Goal: Transaction & Acquisition: Subscribe to service/newsletter

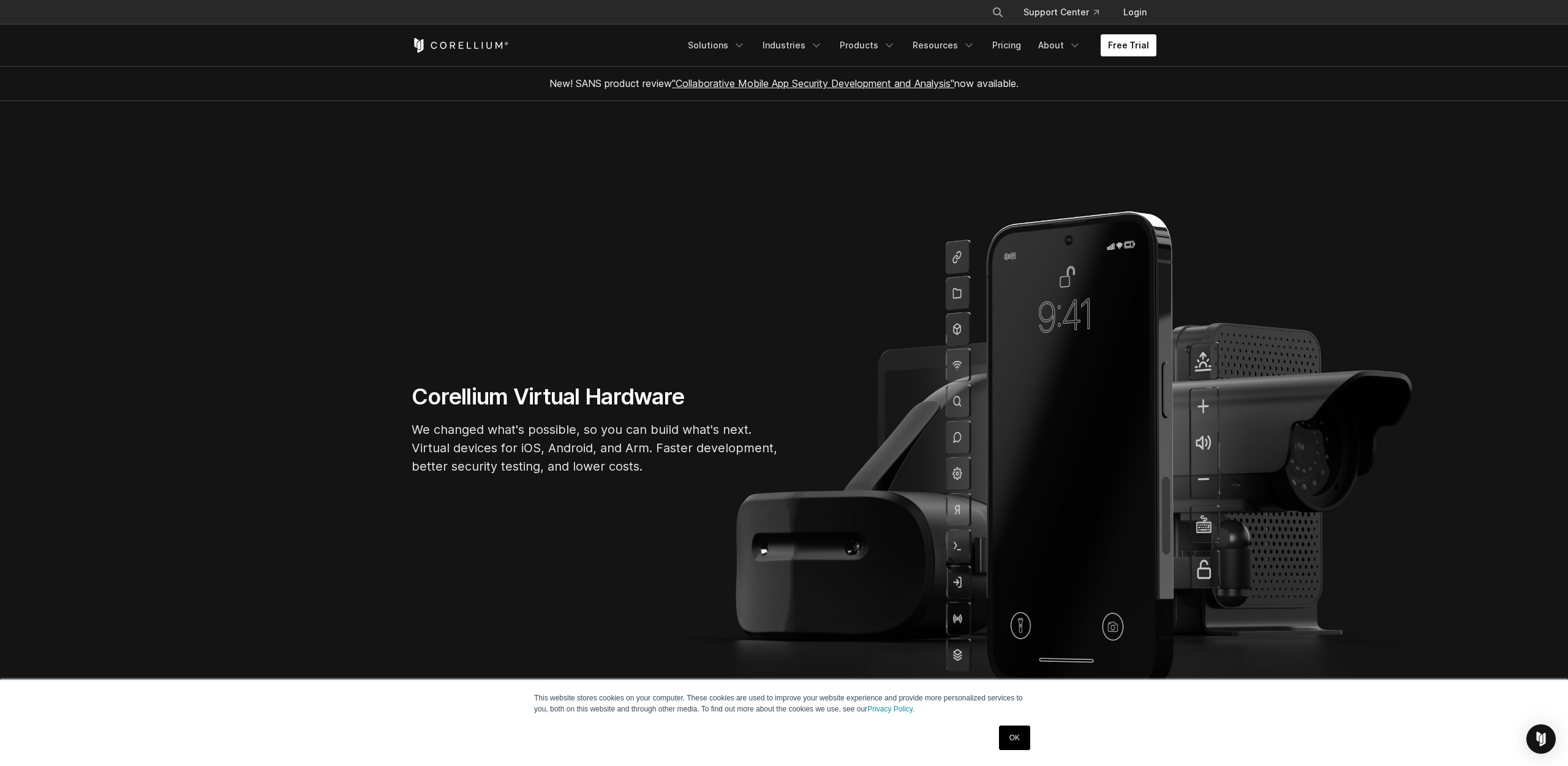
click at [1134, 35] on link "Free Trial" at bounding box center [1128, 45] width 56 height 22
click at [1132, 44] on link "Free Trial" at bounding box center [1128, 45] width 56 height 22
click at [448, 391] on h1 "Corellium Virtual Hardware" at bounding box center [595, 397] width 368 height 28
click at [1133, 106] on section "Corellium Virtual Hardware We changed what's possible, so you can build what's …" at bounding box center [784, 434] width 1568 height 666
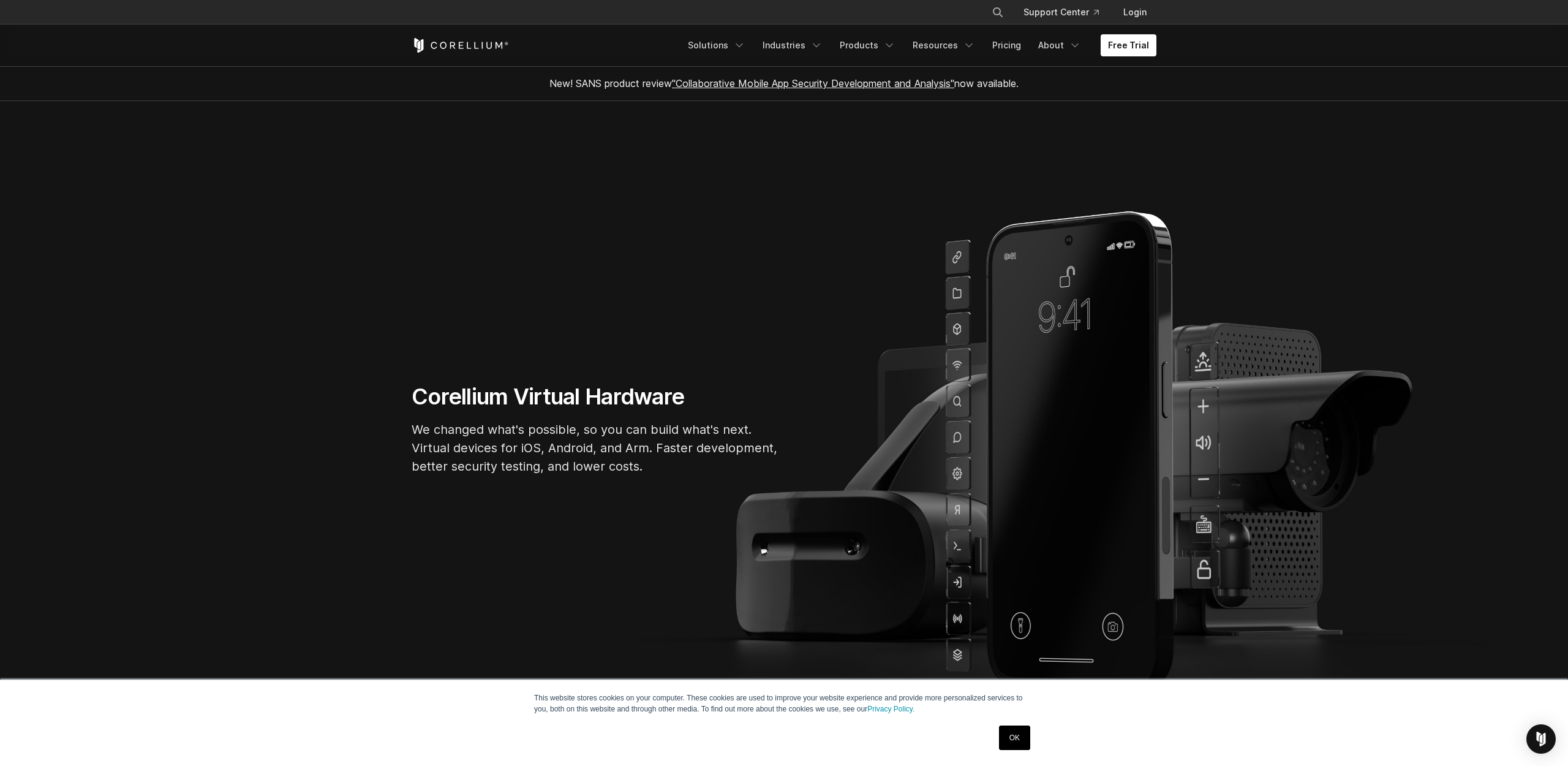
click at [417, 381] on section "Corellium Virtual Hardware We changed what's possible, so you can build what's …" at bounding box center [784, 434] width 1568 height 666
drag, startPoint x: 417, startPoint y: 381, endPoint x: 422, endPoint y: 386, distance: 7.1
click at [420, 384] on section "Corellium Virtual Hardware We changed what's possible, so you can build what's …" at bounding box center [784, 434] width 1568 height 666
click at [429, 391] on h1 "Corellium Virtual Hardware" at bounding box center [595, 397] width 368 height 28
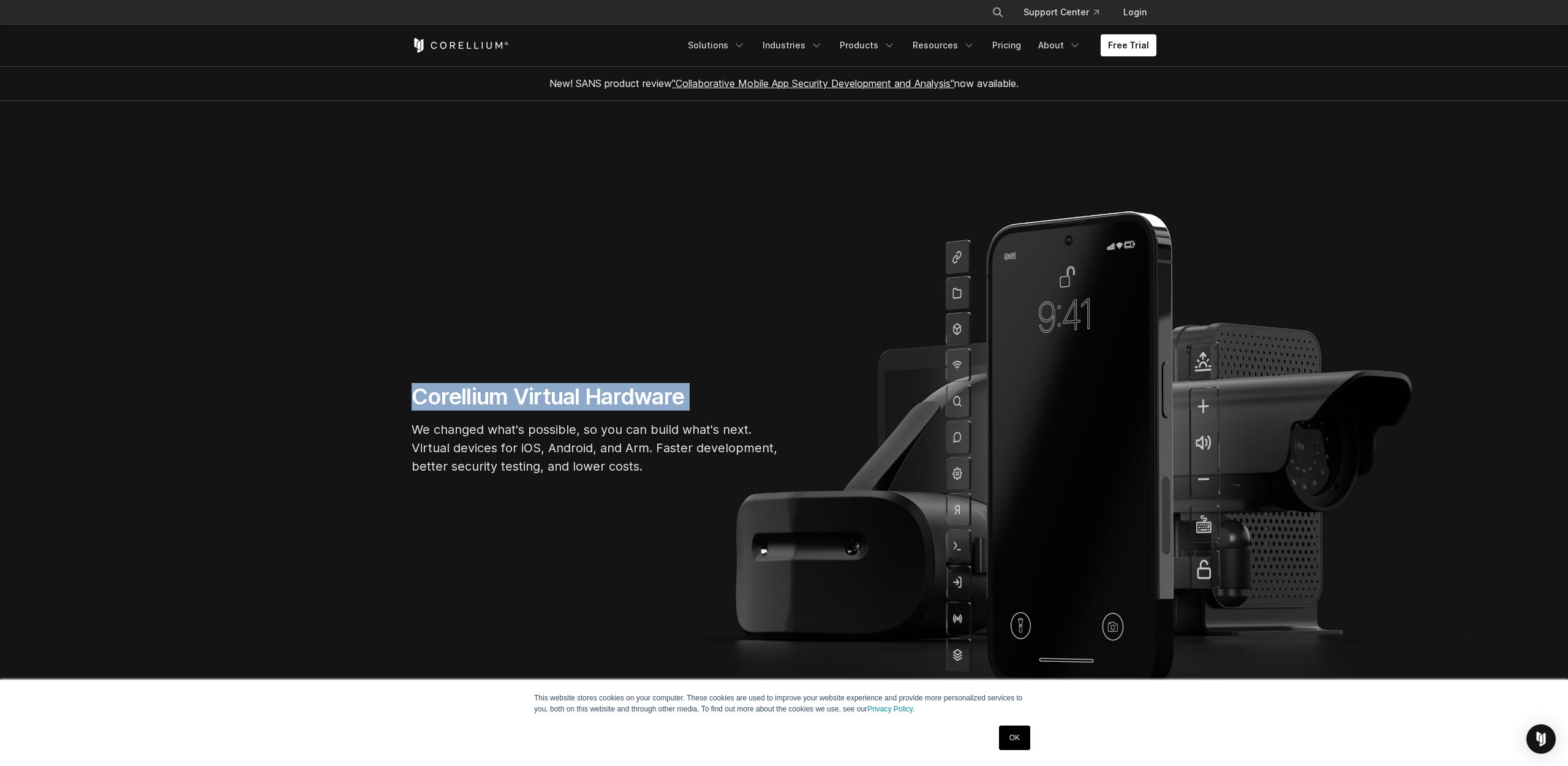
click at [429, 391] on h1 "Corellium Virtual Hardware" at bounding box center [595, 397] width 368 height 28
click at [433, 393] on h1 "Corellium Virtual Hardware" at bounding box center [595, 397] width 368 height 28
click at [1120, 47] on link "Free Trial" at bounding box center [1128, 45] width 56 height 22
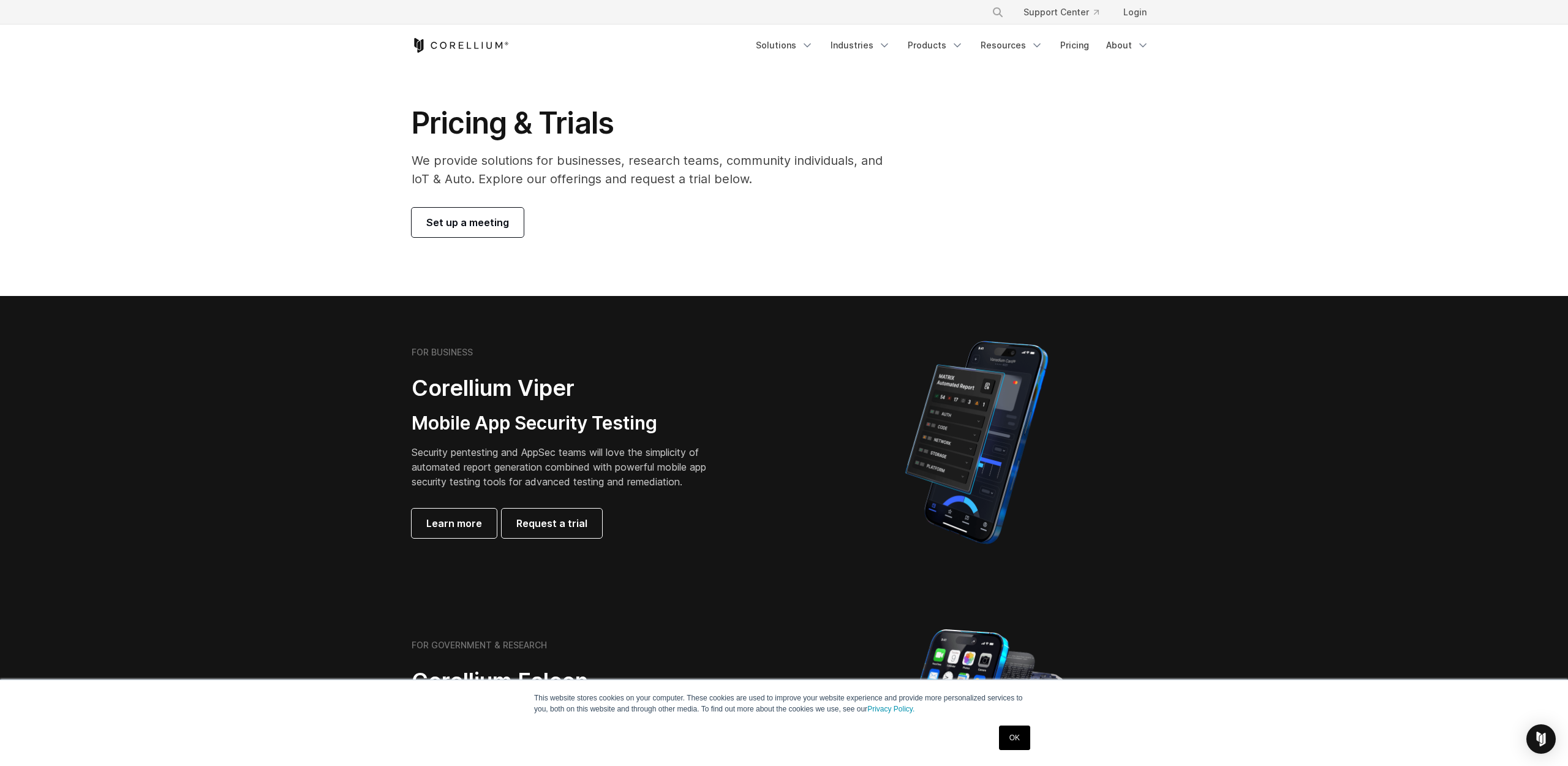
scroll to position [21, 0]
